Goal: Information Seeking & Learning: Learn about a topic

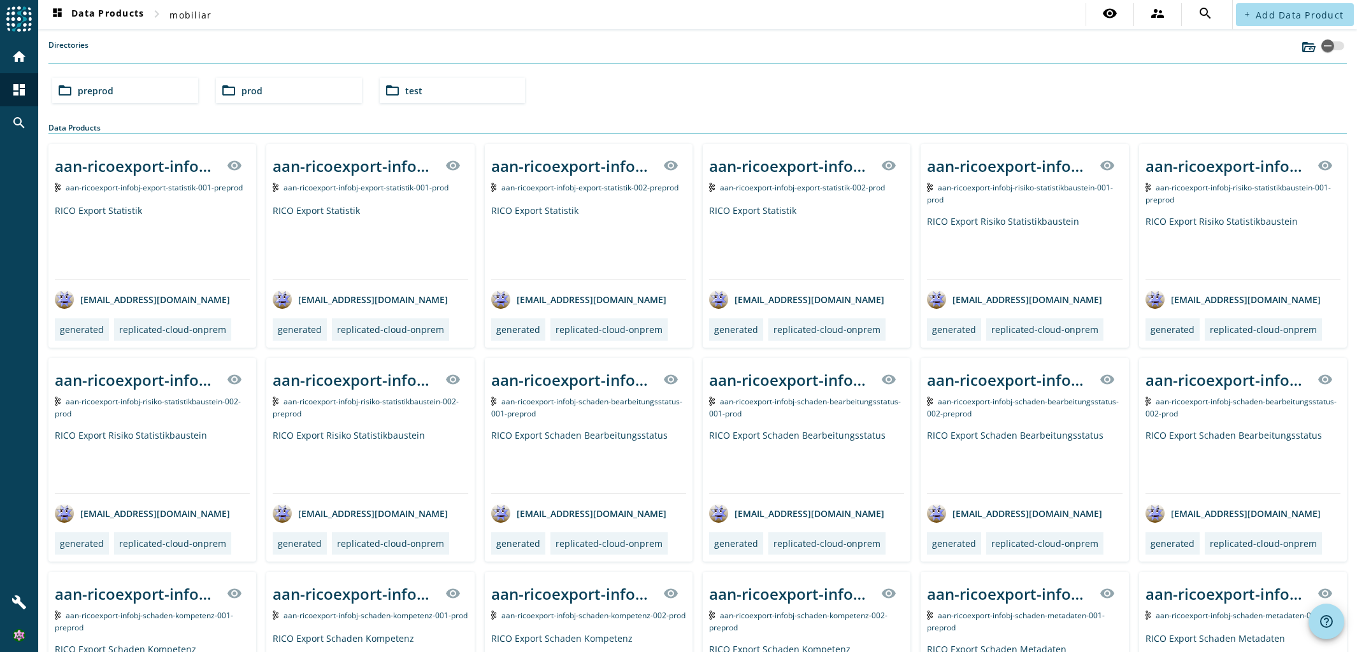
click at [258, 90] on span "prod" at bounding box center [251, 91] width 21 height 12
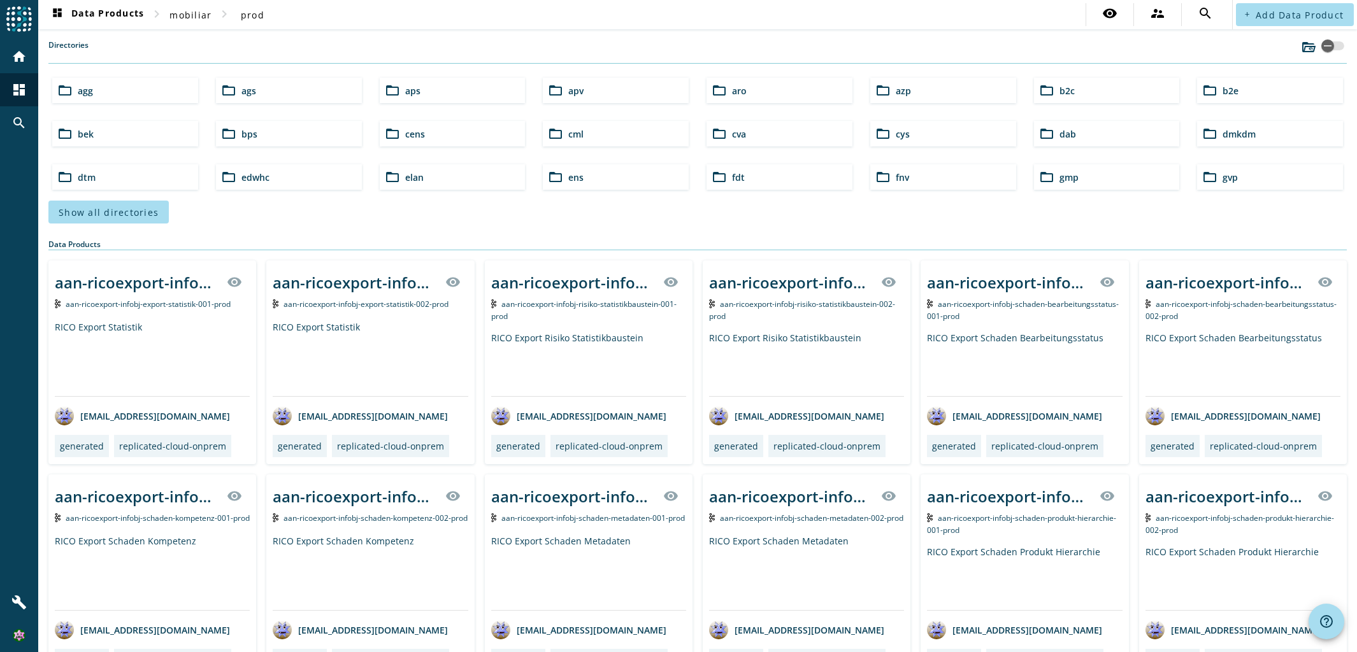
click at [1083, 87] on div "folder_open b2c" at bounding box center [1107, 90] width 146 height 25
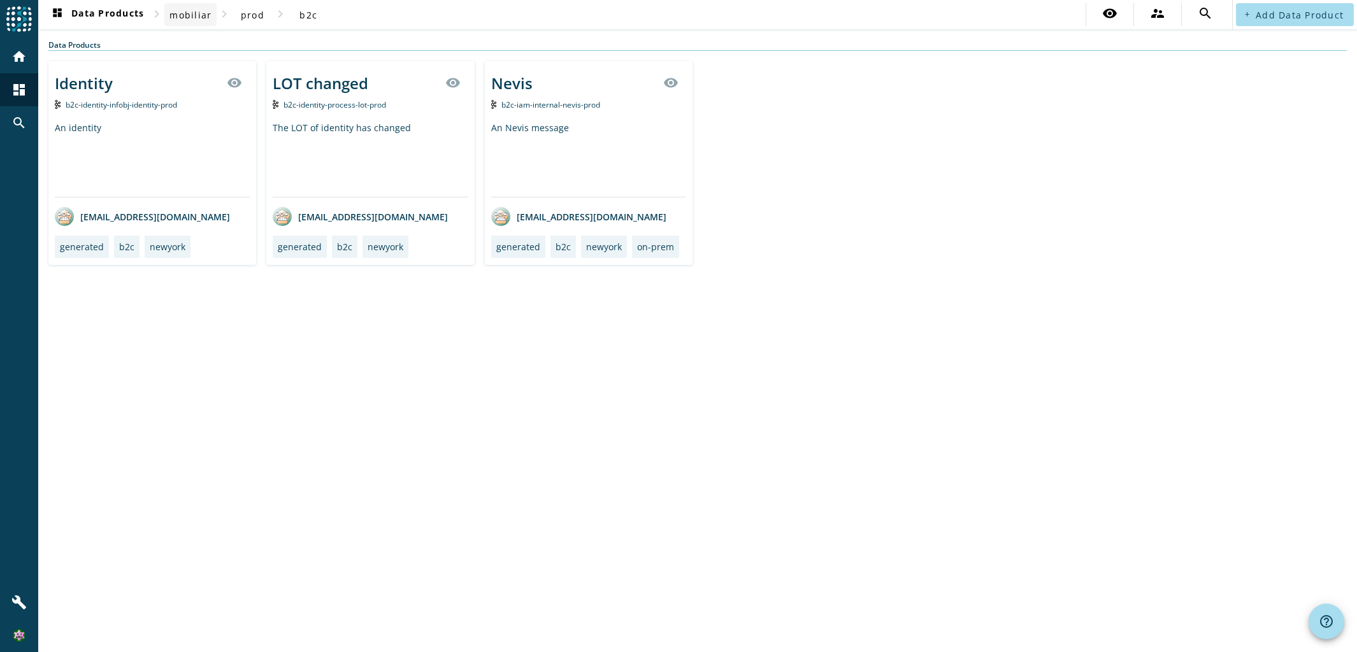
click at [207, 14] on span "mobiliar" at bounding box center [190, 15] width 42 height 12
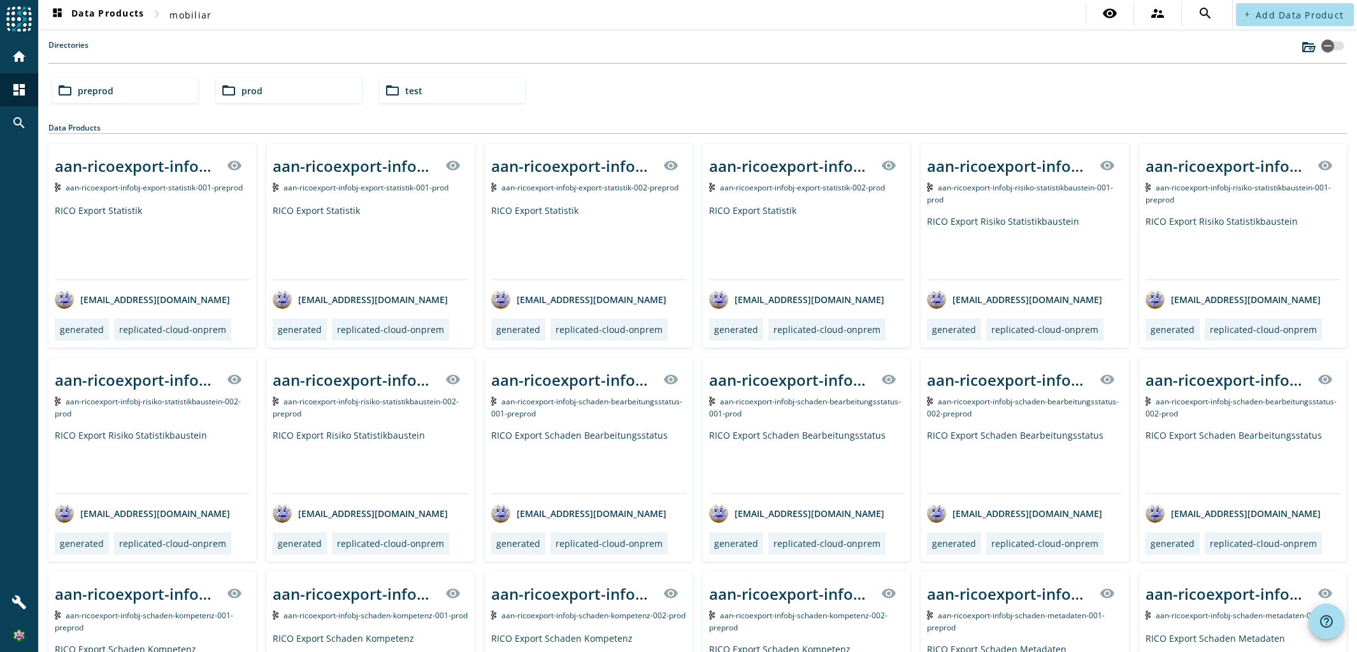
click at [166, 89] on div "folder_open preprod" at bounding box center [125, 90] width 146 height 25
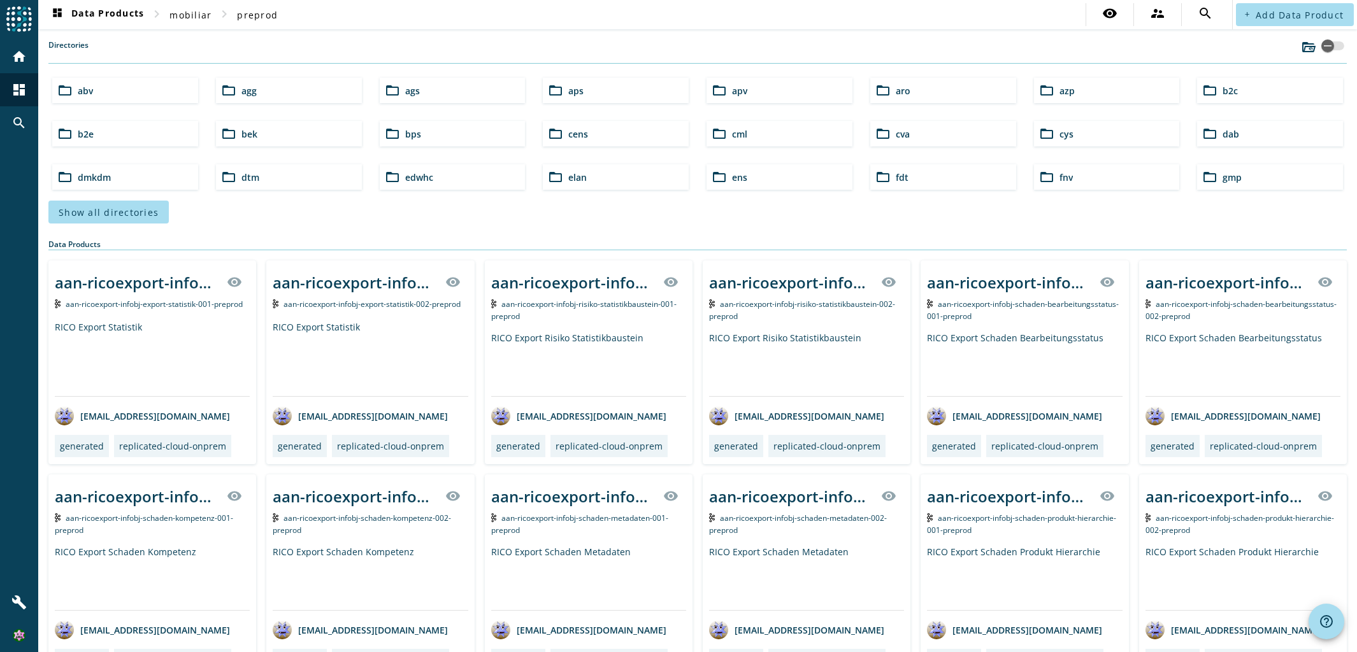
drag, startPoint x: 1264, startPoint y: 93, endPoint x: 1254, endPoint y: 90, distance: 10.1
click at [1264, 92] on div "folder_open b2c" at bounding box center [1270, 90] width 146 height 25
click at [1252, 92] on div "folder_open b2c" at bounding box center [1270, 90] width 146 height 25
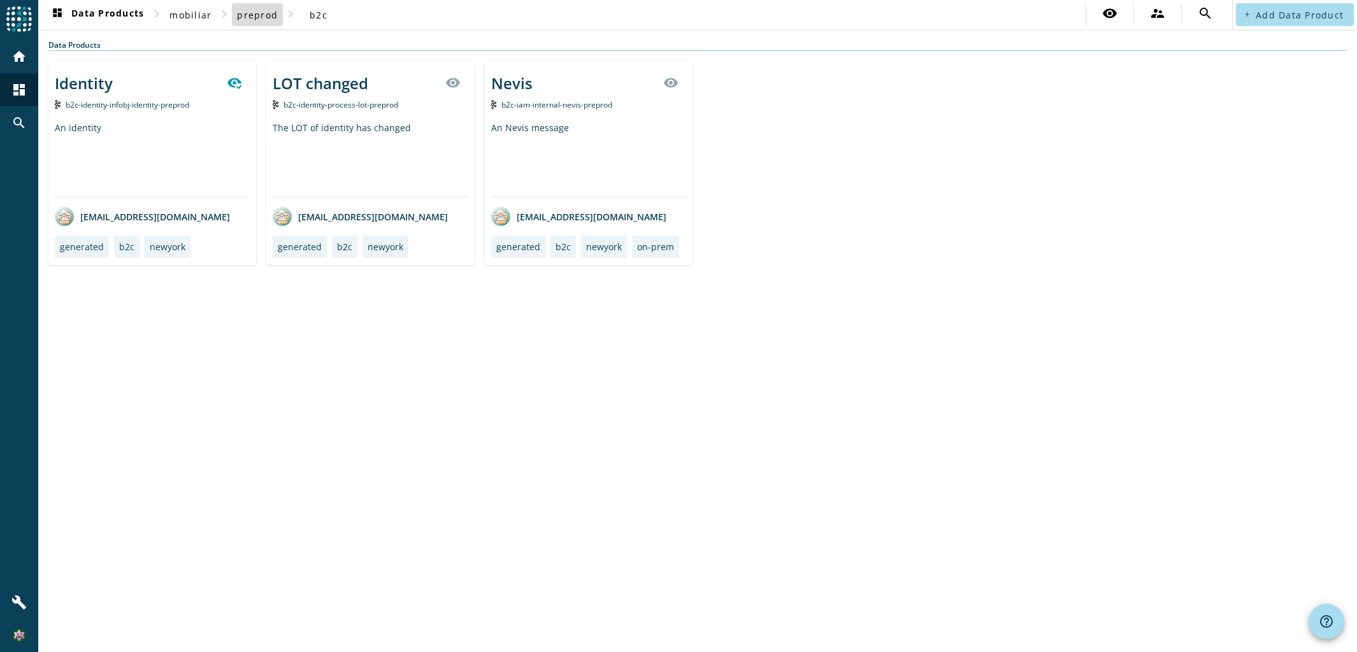
click at [246, 13] on span "preprod" at bounding box center [257, 15] width 41 height 12
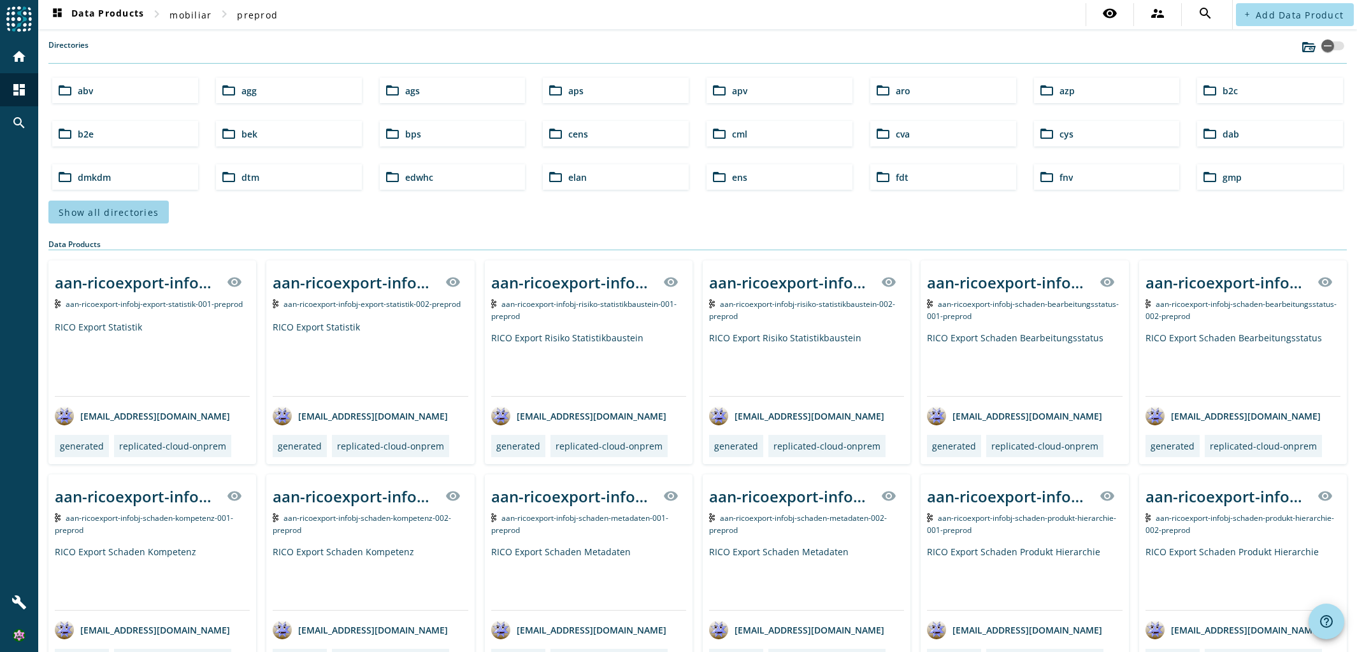
click at [124, 208] on span "Show all directories" at bounding box center [109, 212] width 100 height 12
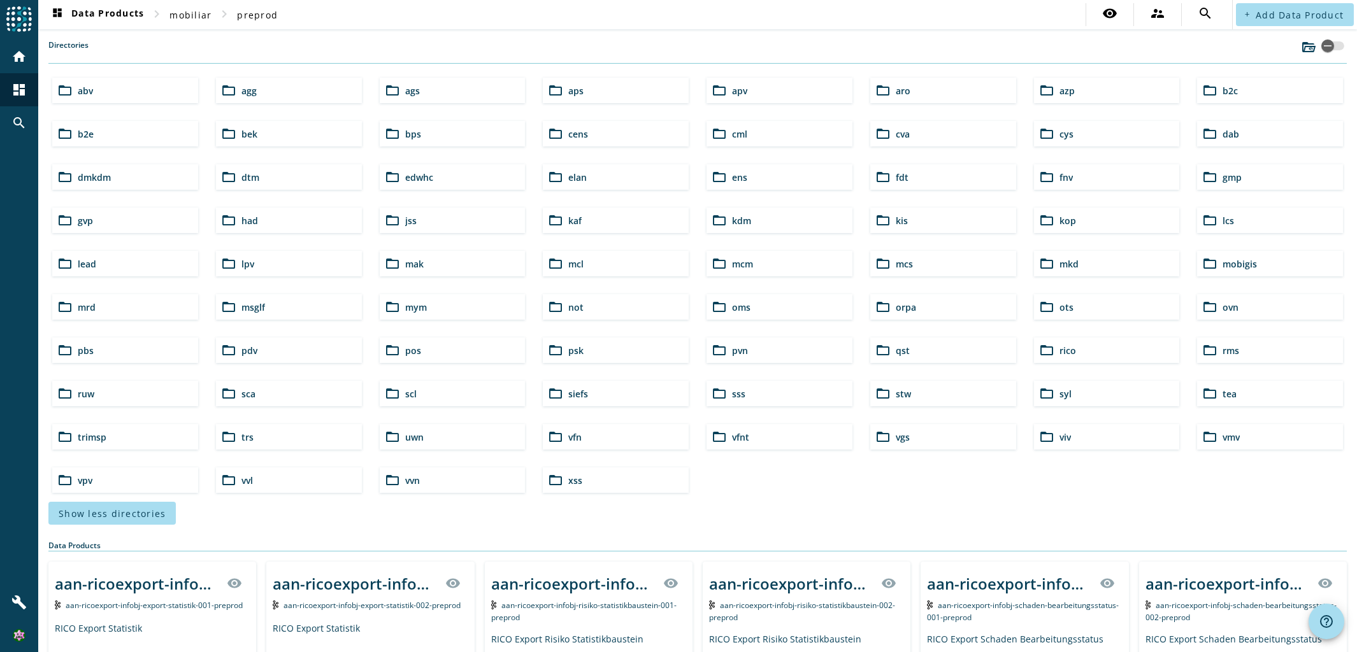
click at [256, 350] on div "folder_open pdv" at bounding box center [289, 350] width 146 height 25
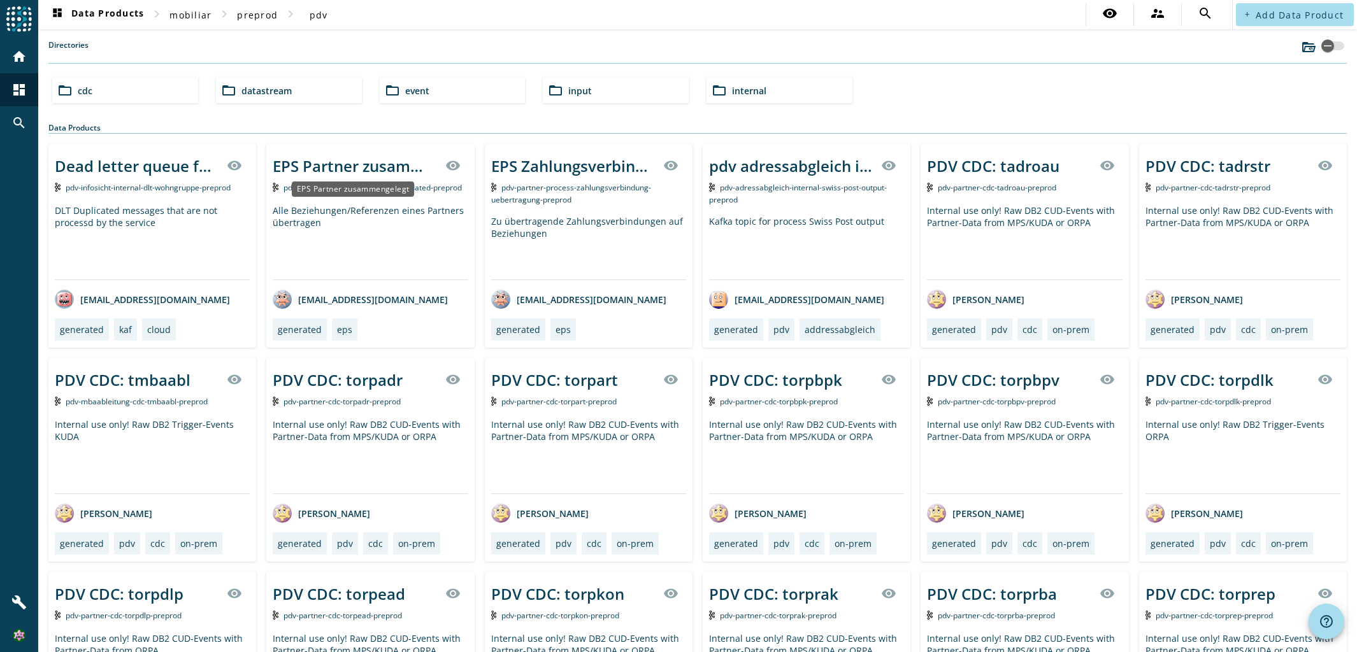
click at [390, 172] on div "EPS Partner zusammengelegt" at bounding box center [355, 165] width 164 height 21
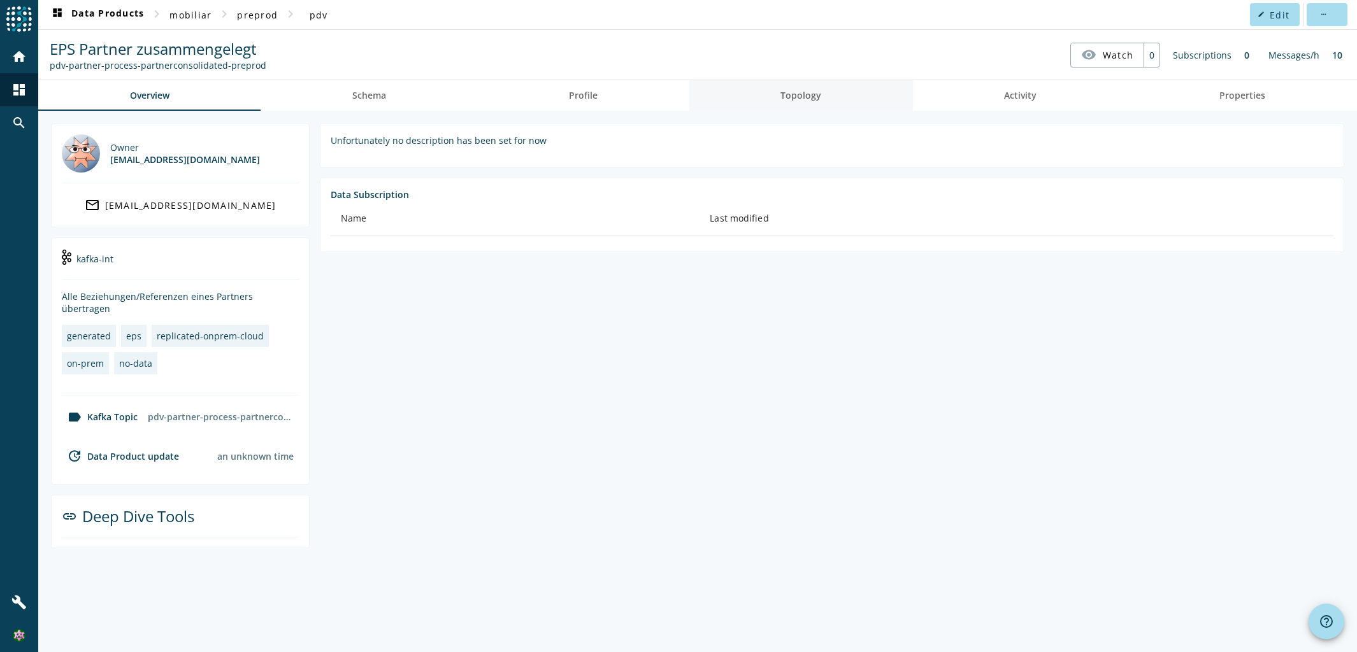
click at [785, 94] on span "Topology" at bounding box center [800, 95] width 41 height 9
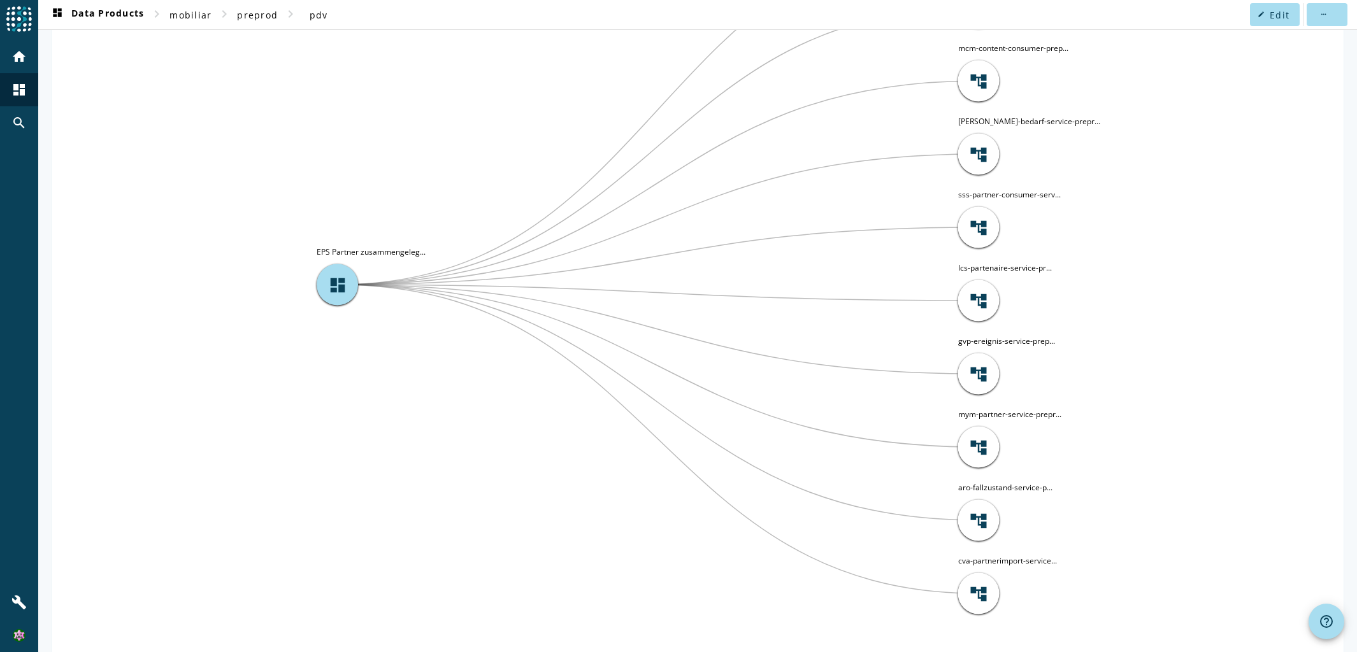
scroll to position [271, 0]
